Goal: Information Seeking & Learning: Find specific fact

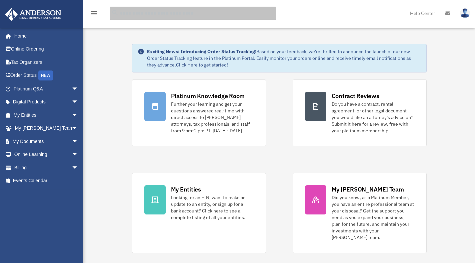
click at [138, 15] on input "search" at bounding box center [193, 13] width 167 height 13
type input "**********"
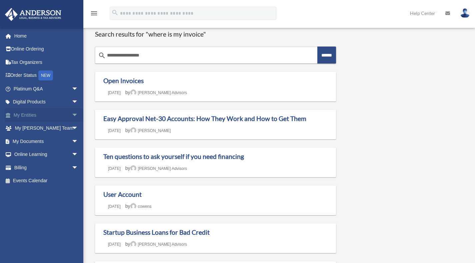
click at [25, 117] on link "My Entities arrow_drop_down" at bounding box center [47, 115] width 84 height 13
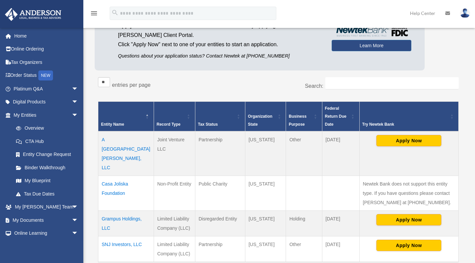
scroll to position [65, 0]
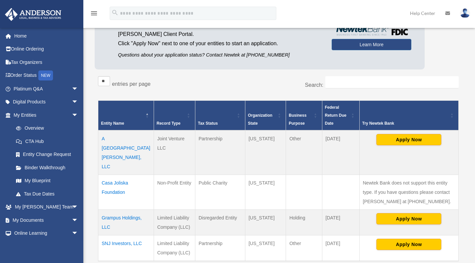
click at [114, 177] on td "Casa Joliska Foundation" at bounding box center [126, 192] width 56 height 35
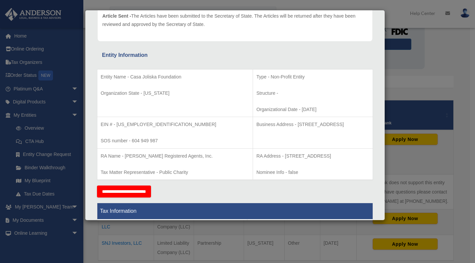
scroll to position [86, 0]
